Goal: Use online tool/utility

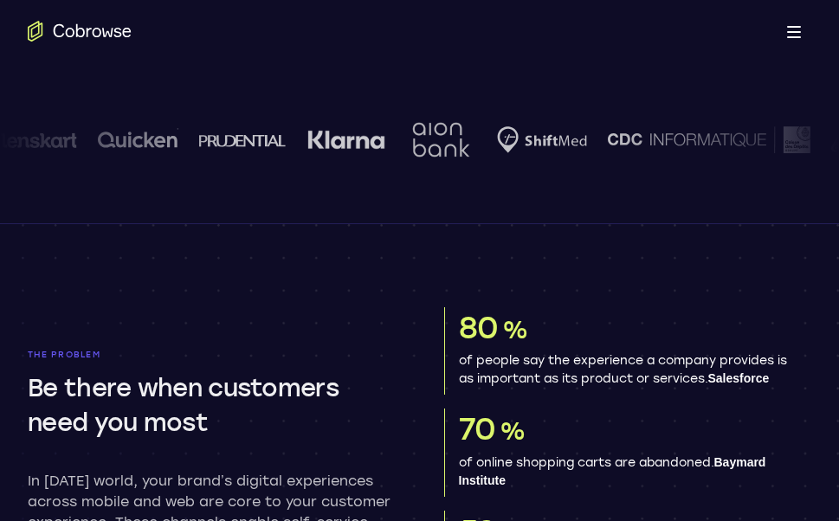
scroll to position [433, 0]
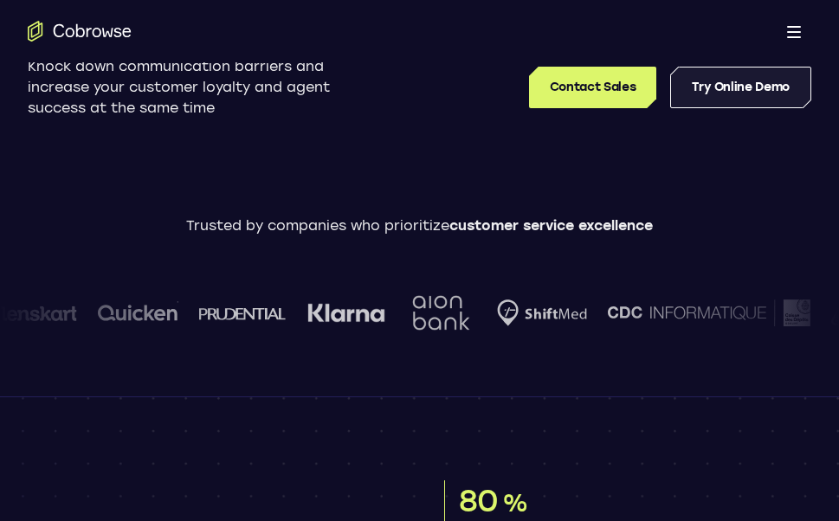
click at [709, 83] on link "Try Online Demo" at bounding box center [740, 88] width 141 height 42
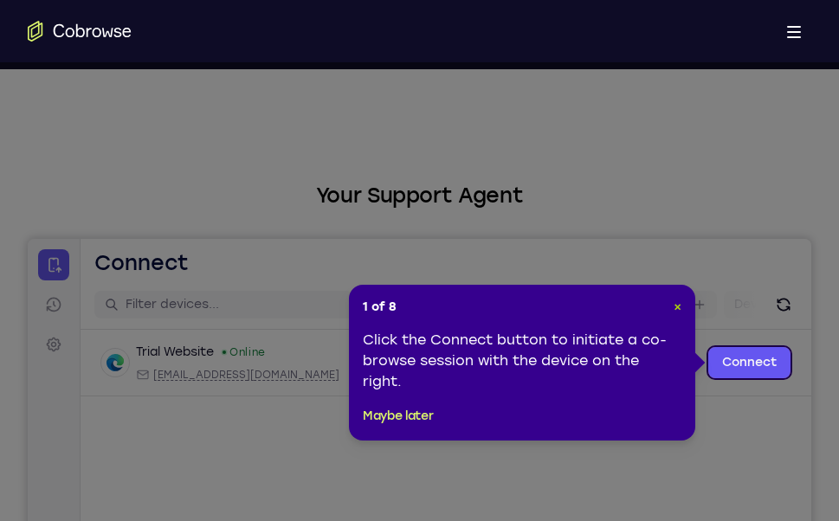
click at [680, 302] on span "×" at bounding box center [678, 307] width 8 height 15
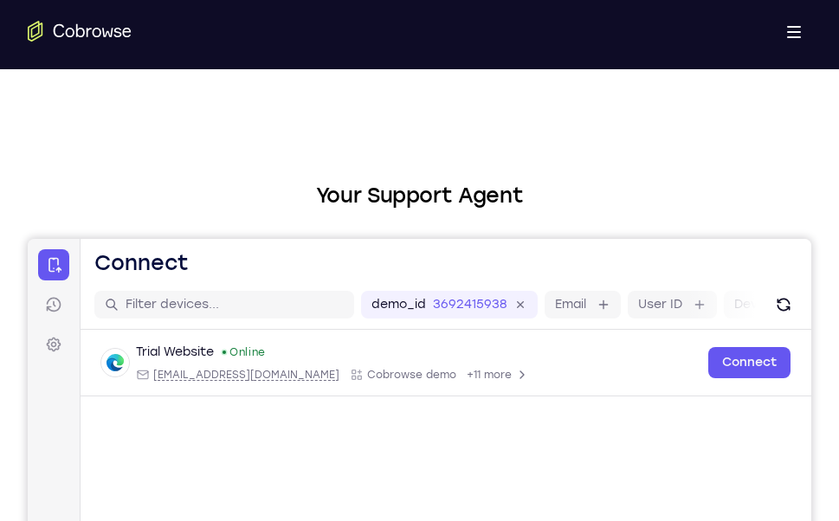
click at [680, 302] on label "User ID" at bounding box center [660, 304] width 44 height 17
click at [689, 302] on input "User ID" at bounding box center [690, 304] width 3 height 17
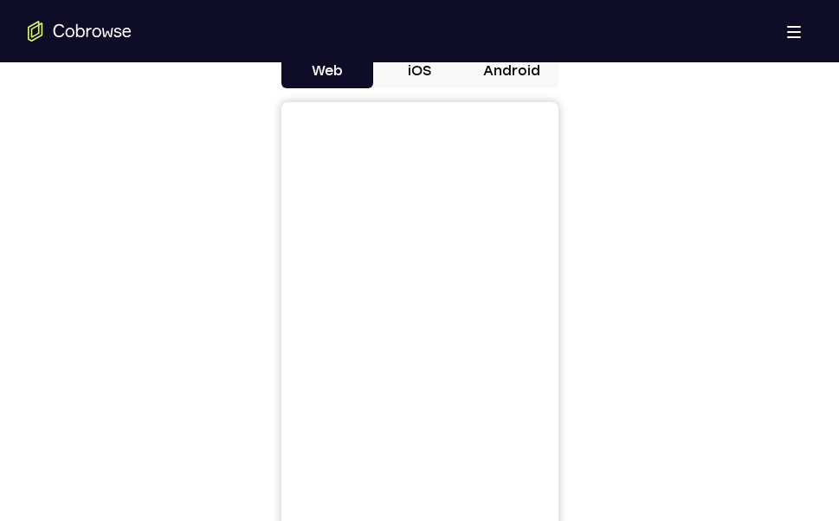
scroll to position [433, 0]
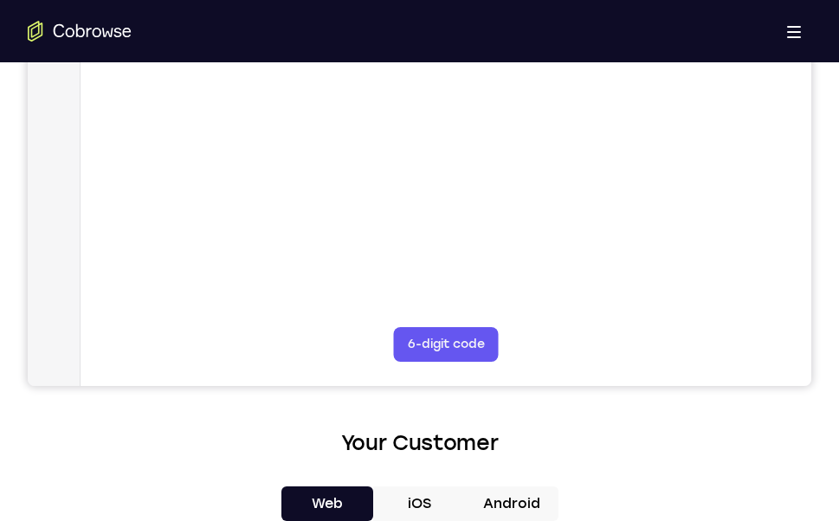
click at [508, 492] on button "Android" at bounding box center [512, 504] width 93 height 35
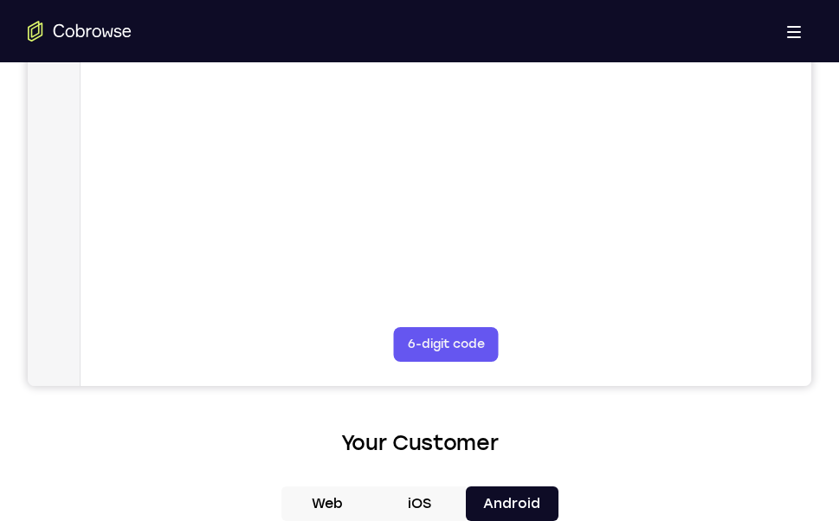
click at [507, 497] on button "Android" at bounding box center [512, 504] width 93 height 35
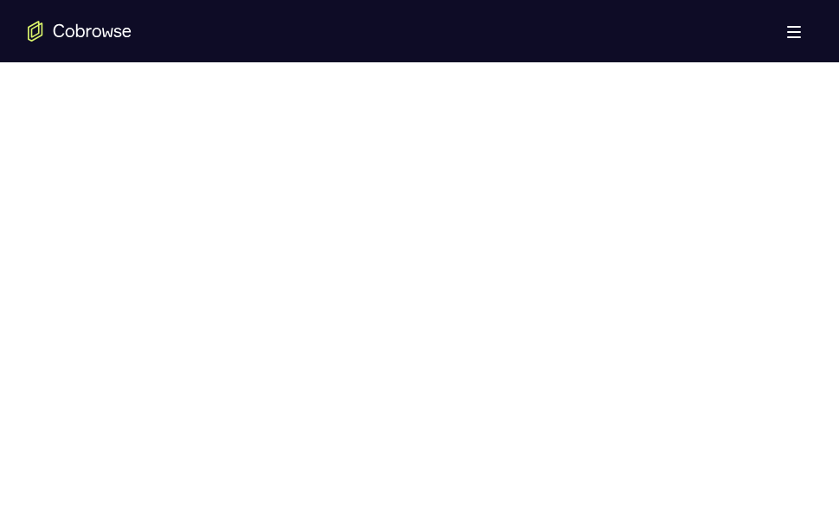
scroll to position [966, 0]
